Goal: Information Seeking & Learning: Learn about a topic

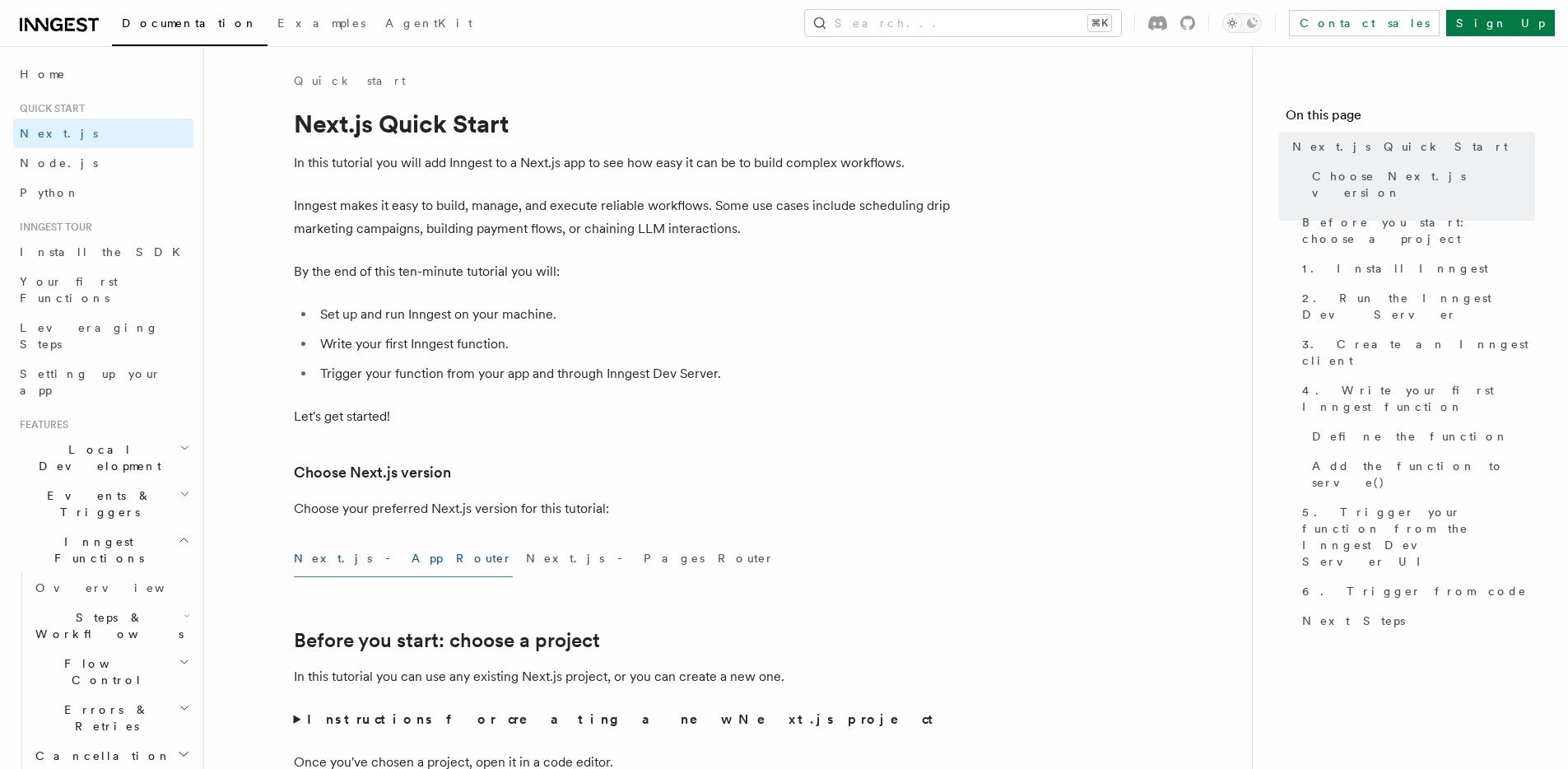
click at [278, 27] on span "Examples" at bounding box center [321, 22] width 88 height 13
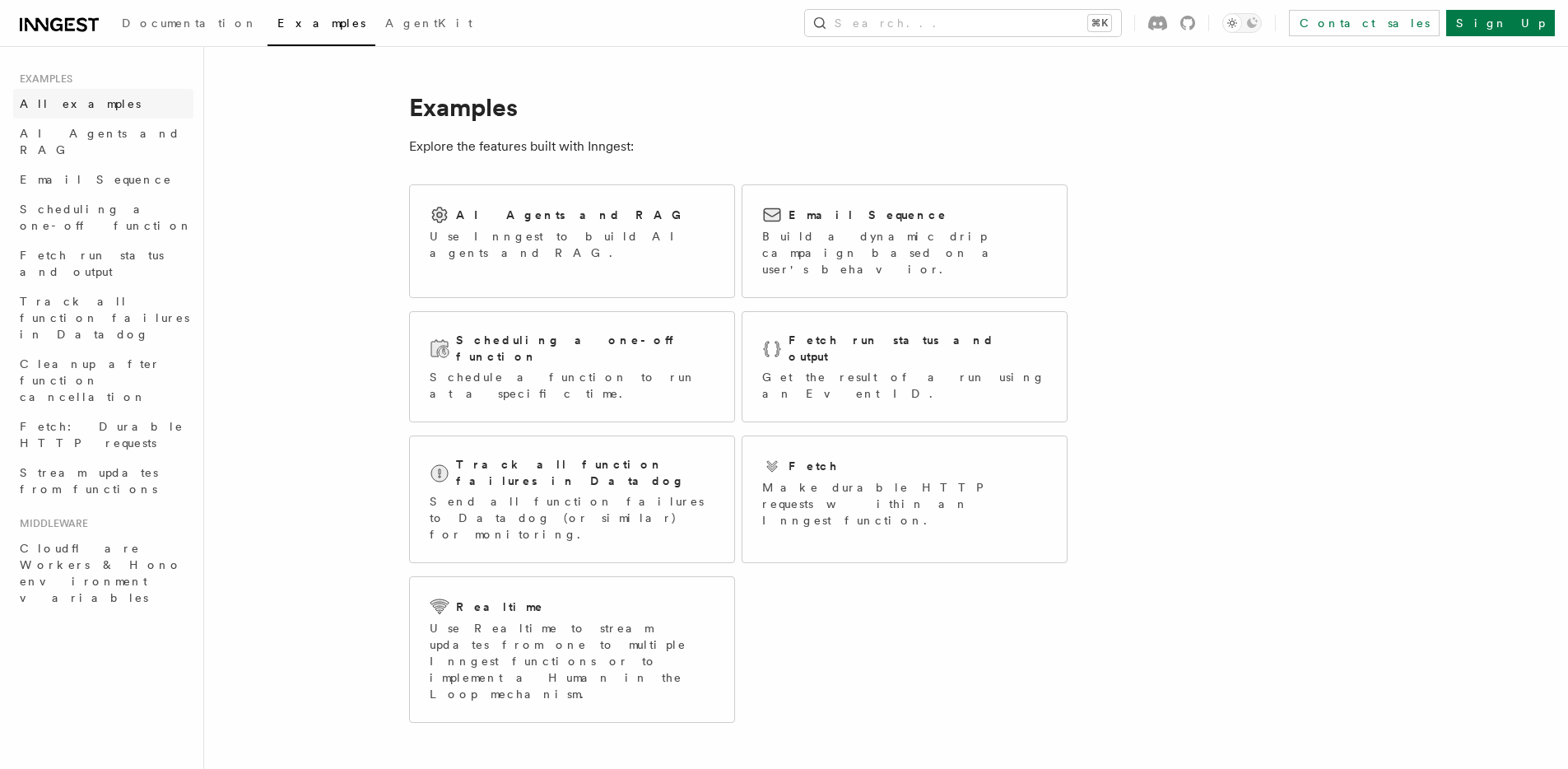
click at [55, 108] on span "All examples" at bounding box center [80, 103] width 121 height 13
click at [74, 139] on span "AI Agents and RAG" at bounding box center [99, 141] width 160 height 30
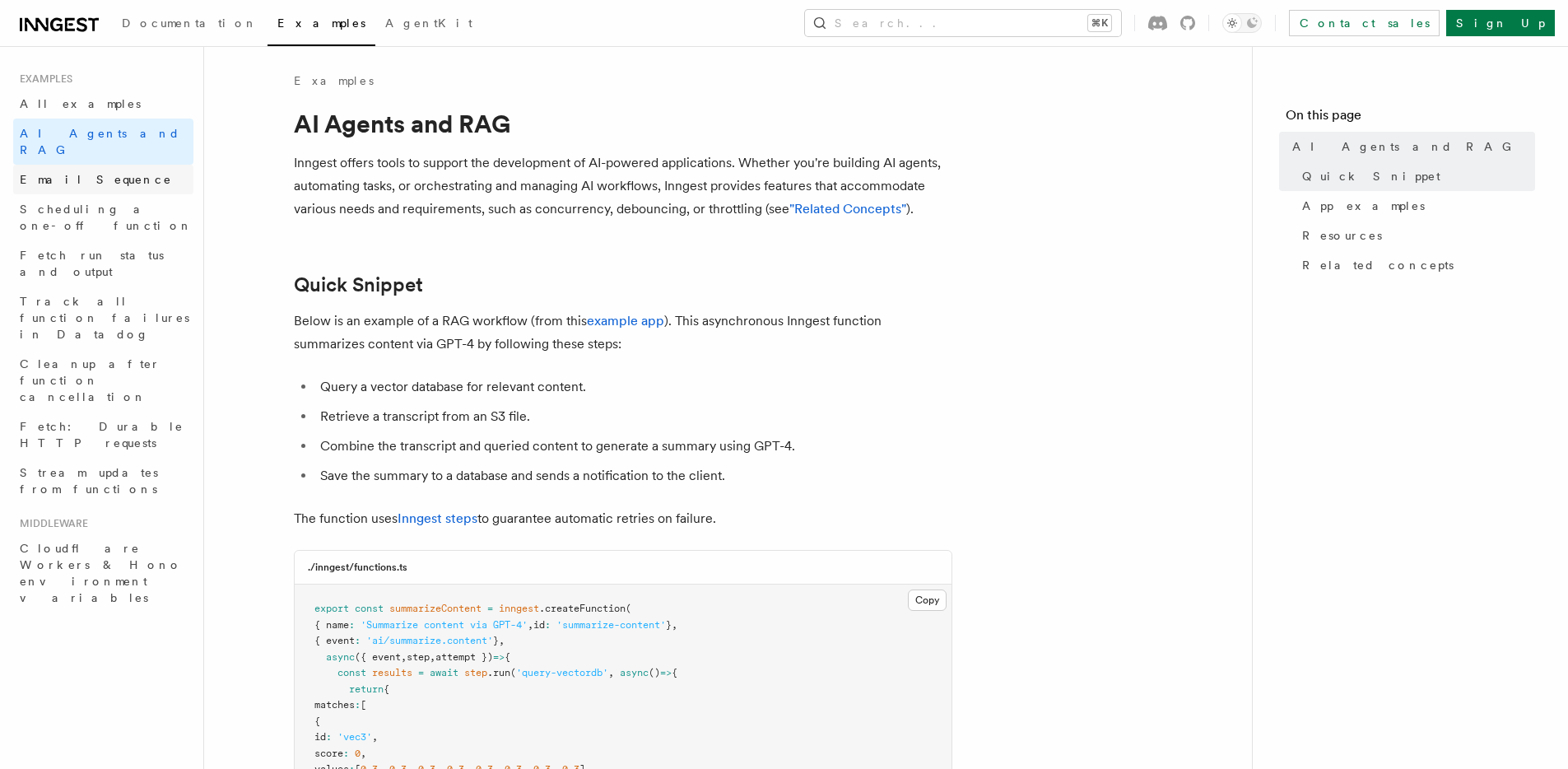
click at [68, 173] on span "Email Sequence" at bounding box center [96, 179] width 152 height 13
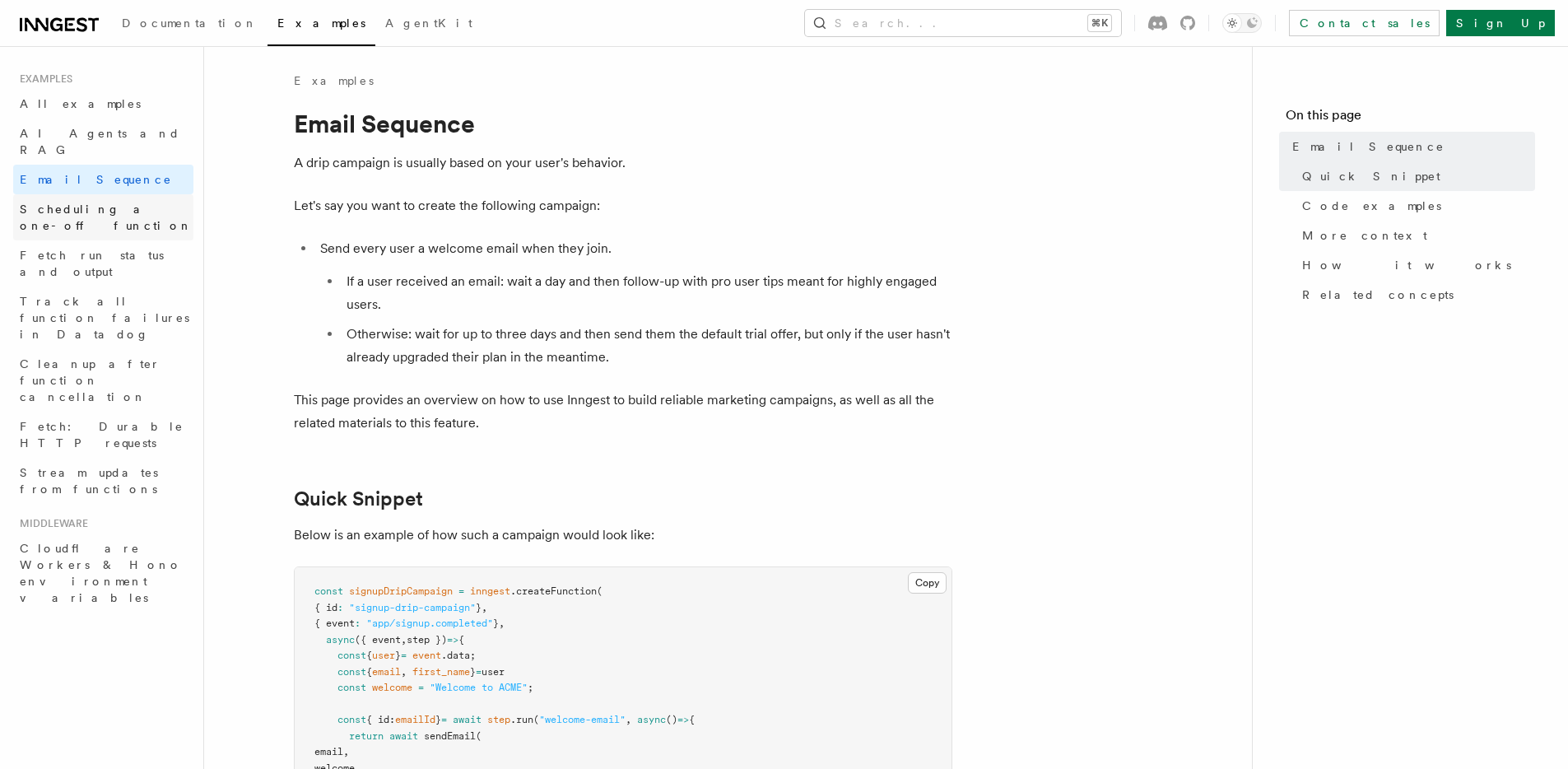
click at [77, 202] on span "Scheduling a one-off function" at bounding box center [106, 217] width 173 height 30
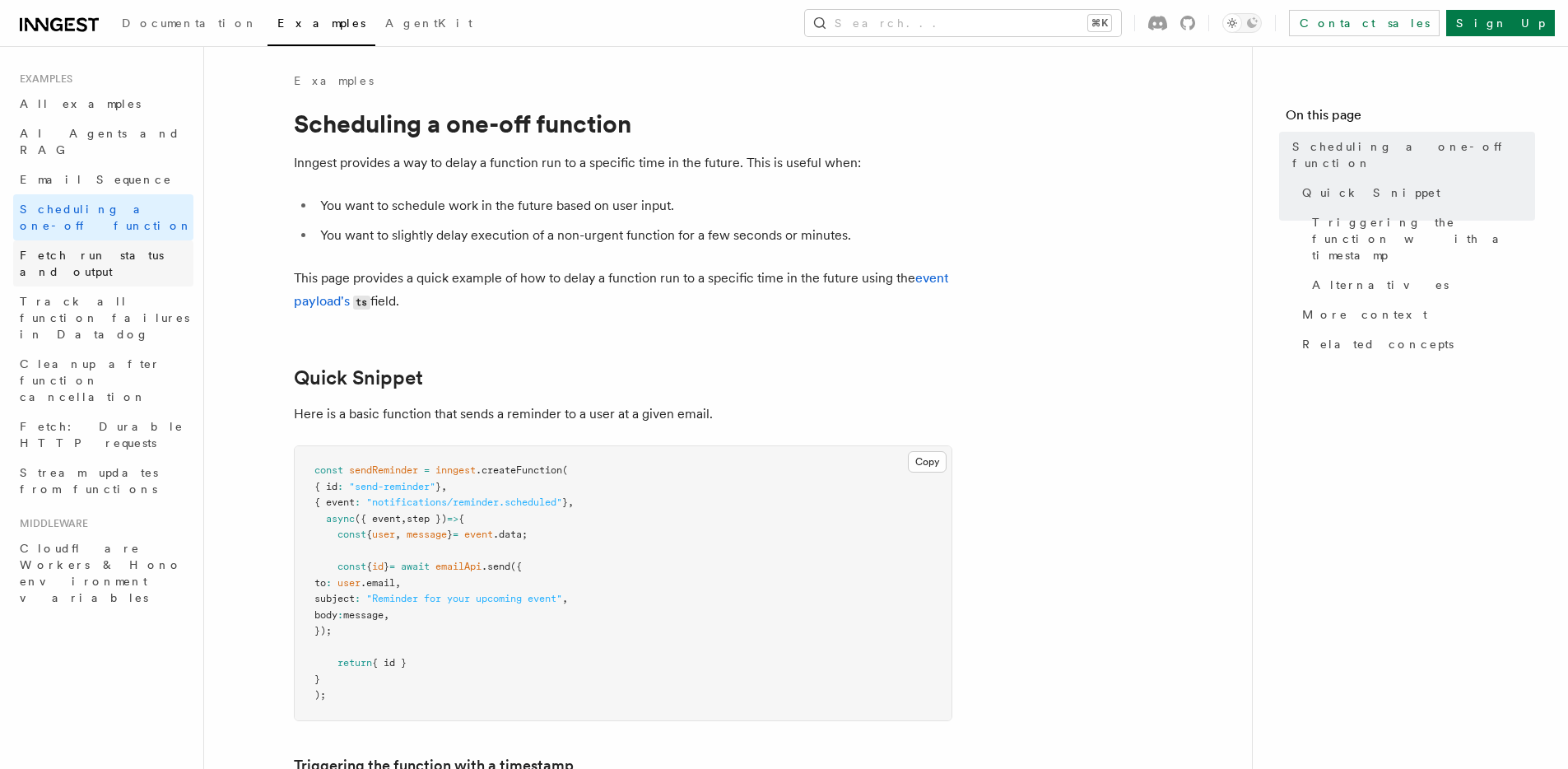
click at [97, 247] on span "Fetch run status and output" at bounding box center [107, 263] width 174 height 33
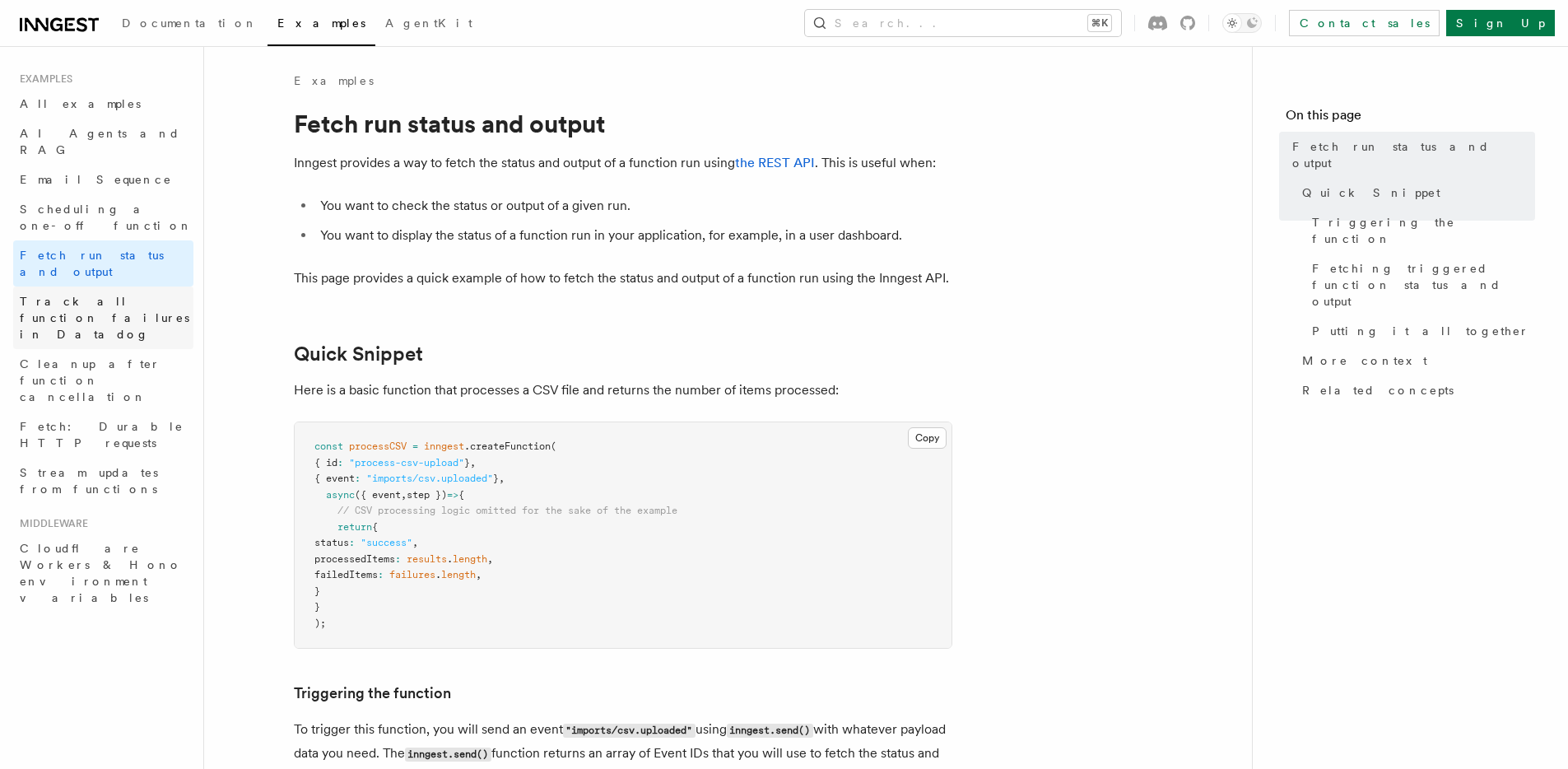
click at [102, 295] on span "Track all function failures in Datadog" at bounding box center [104, 317] width 169 height 46
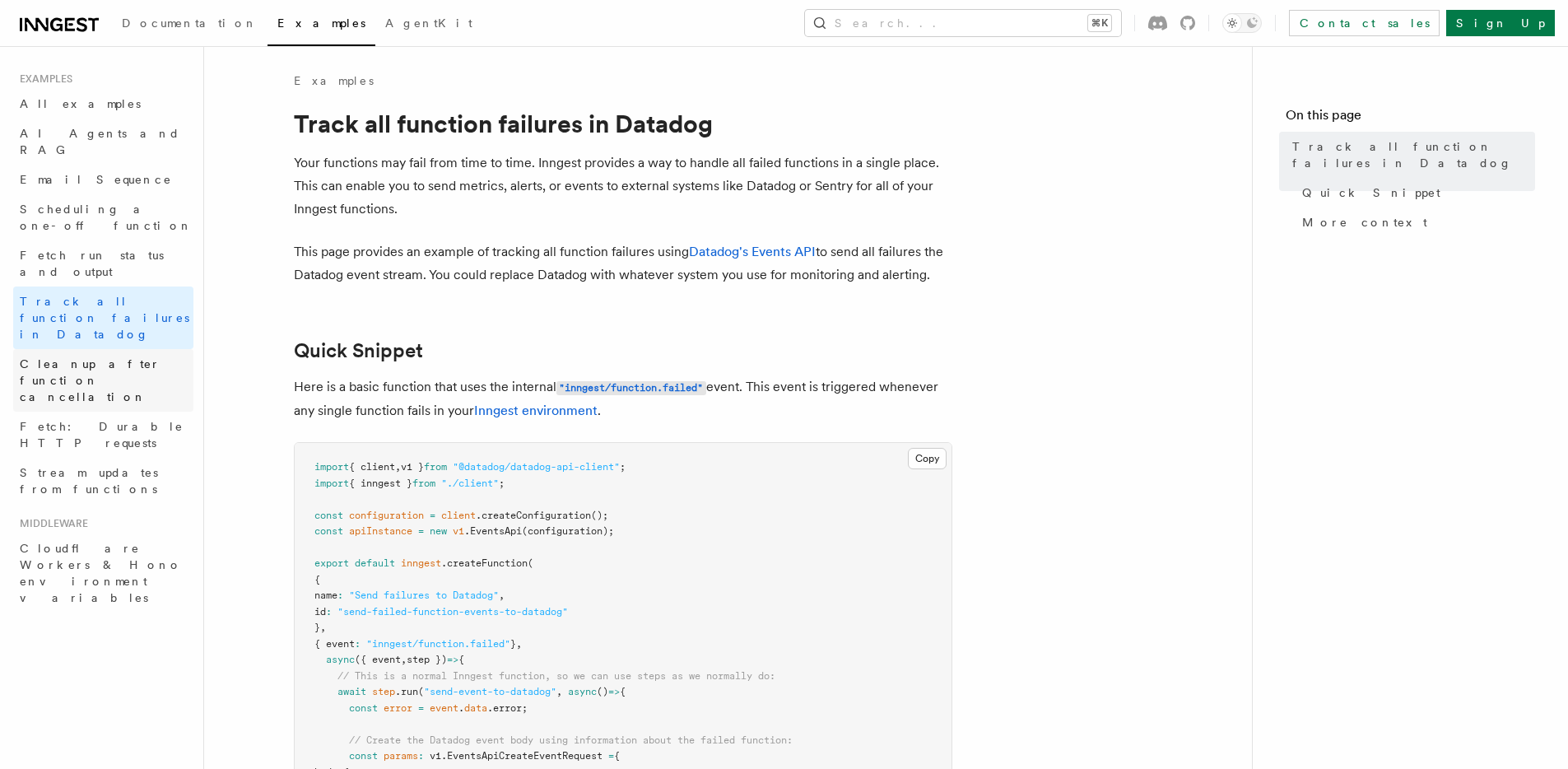
click at [95, 355] on span "Cleanup after function cancellation" at bounding box center [107, 380] width 174 height 49
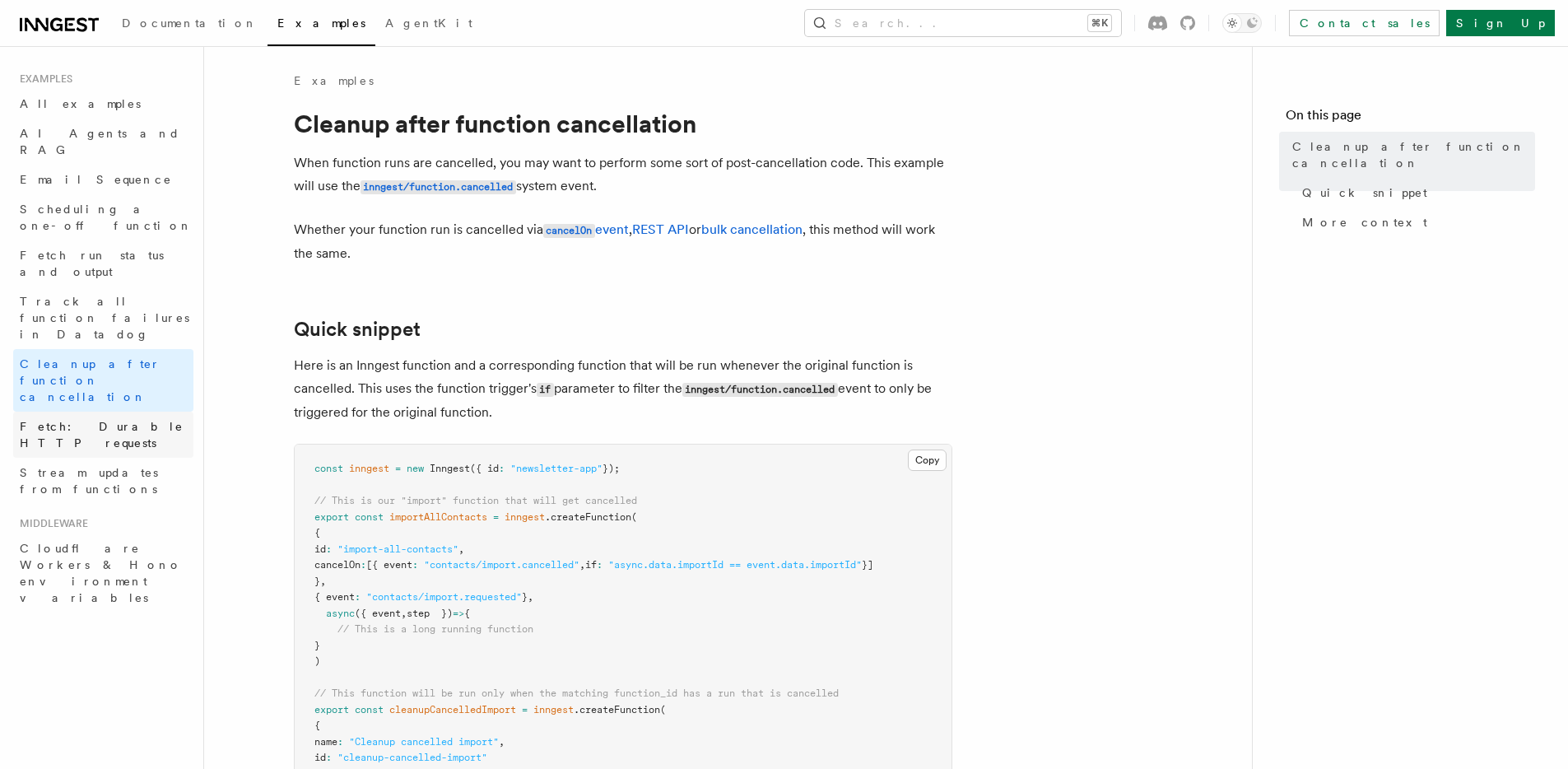
click at [97, 420] on span "Fetch: Durable HTTP requests" at bounding box center [101, 434] width 164 height 30
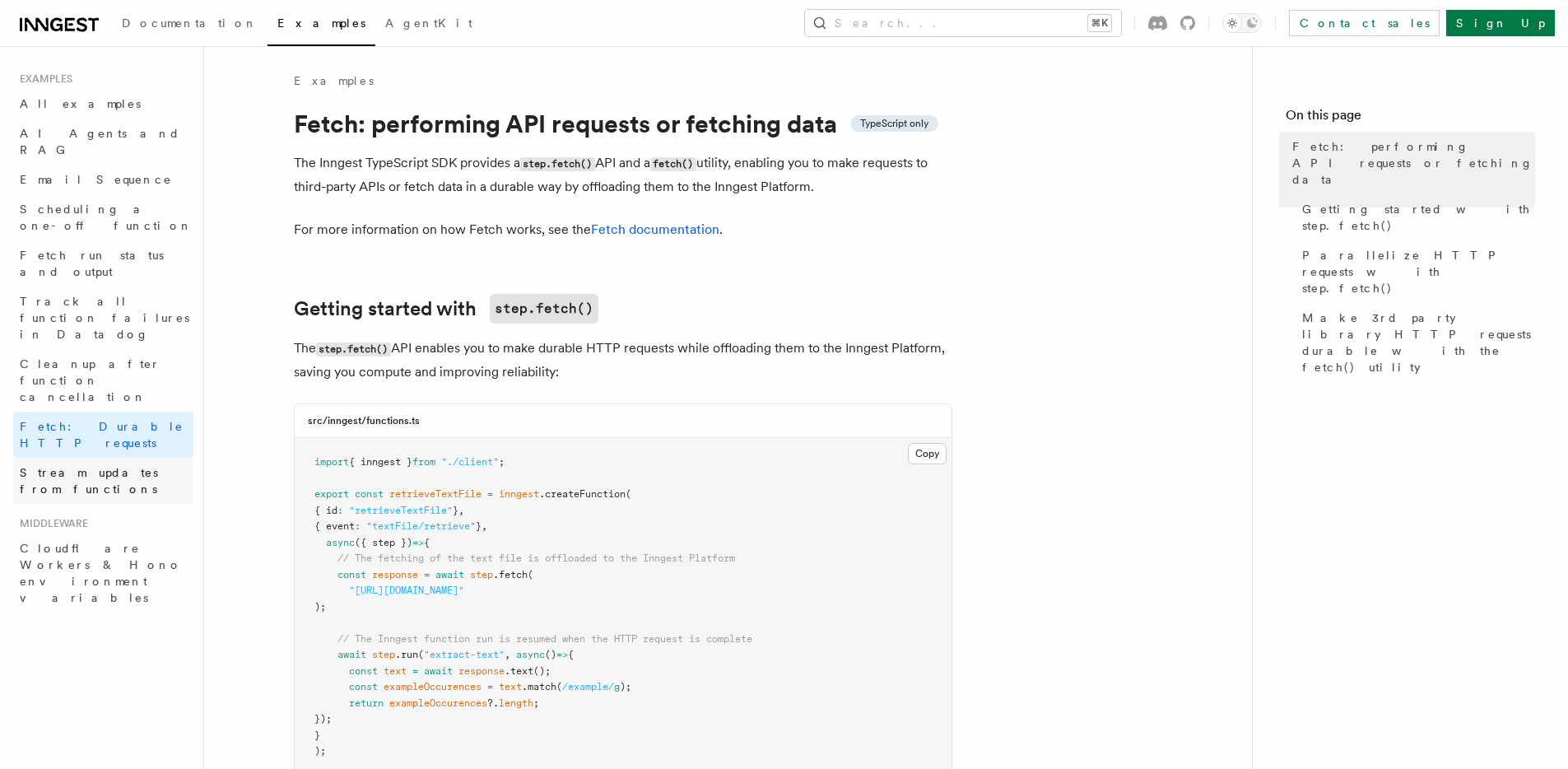
click at [106, 457] on link "Stream updates from functions" at bounding box center [103, 480] width 180 height 46
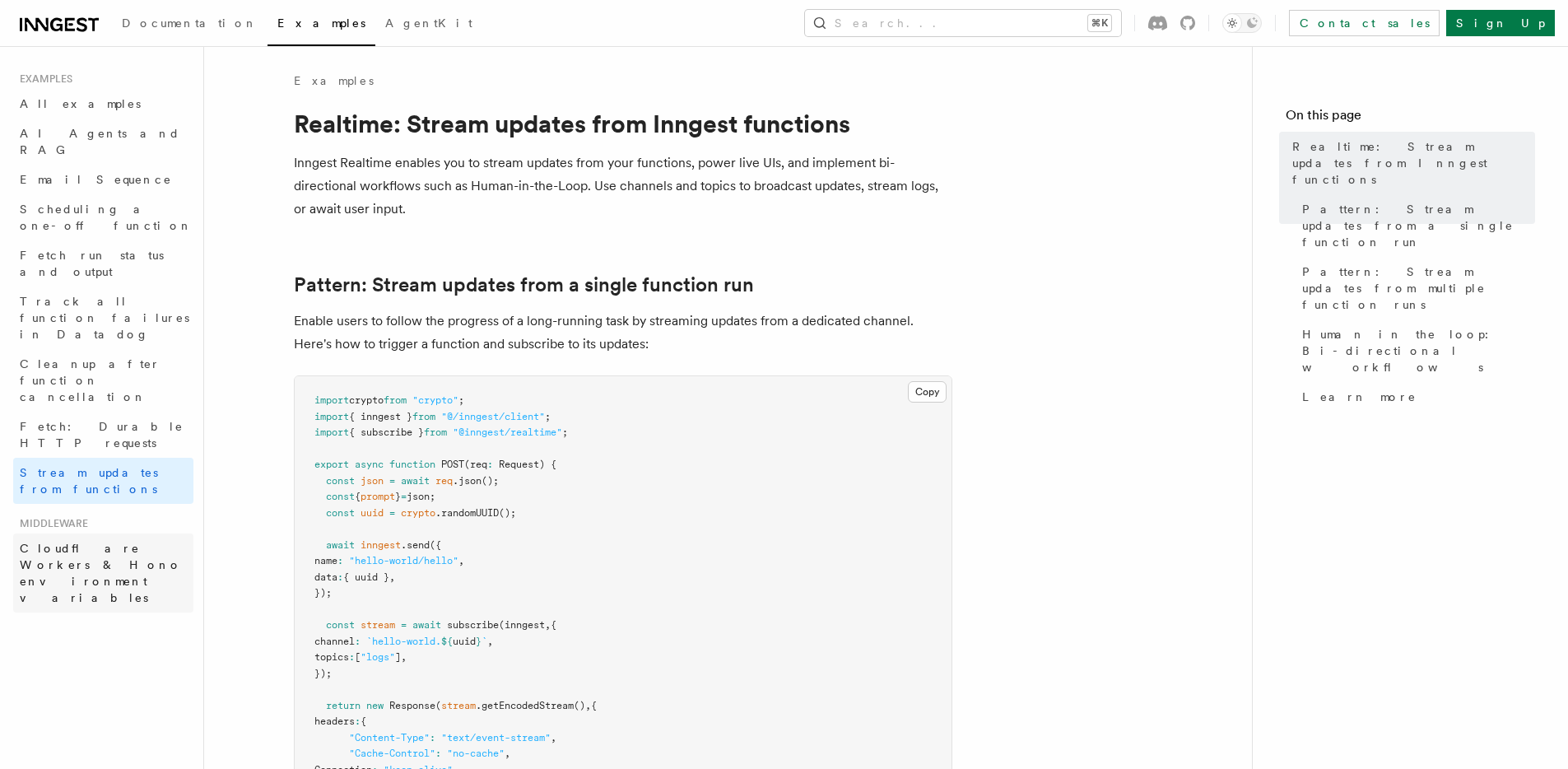
click at [103, 542] on span "Cloudflare Workers & Hono environment variables" at bounding box center [100, 573] width 162 height 63
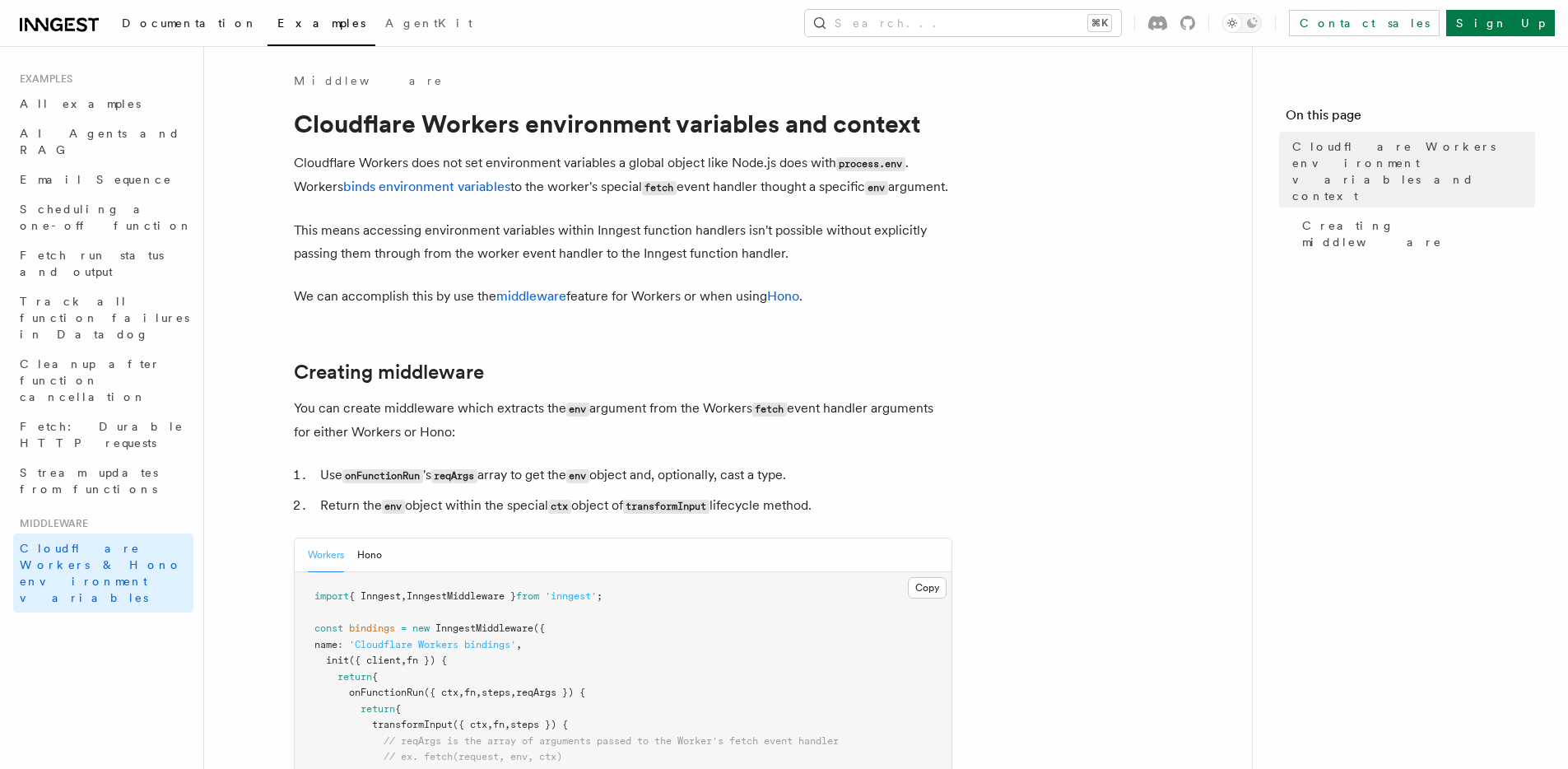
click at [150, 36] on link "Documentation" at bounding box center [190, 25] width 156 height 39
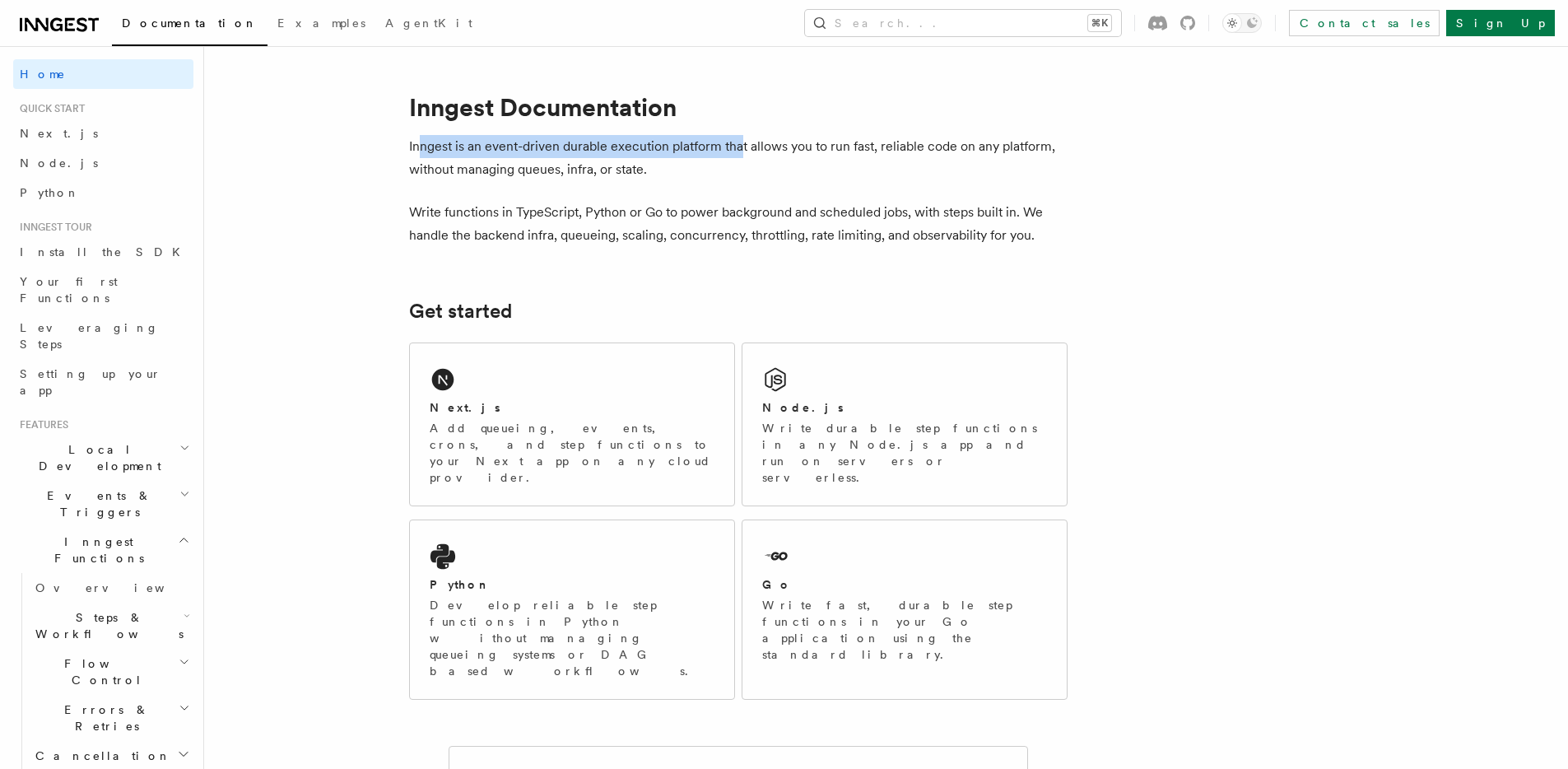
drag, startPoint x: 417, startPoint y: 149, endPoint x: 769, endPoint y: 174, distance: 352.9
click at [751, 160] on p "Inngest is an event-driven durable execution platform that allows you to run fa…" at bounding box center [738, 158] width 658 height 46
click at [1525, 27] on link "Sign Up" at bounding box center [1500, 22] width 108 height 26
